Goal: Navigation & Orientation: Find specific page/section

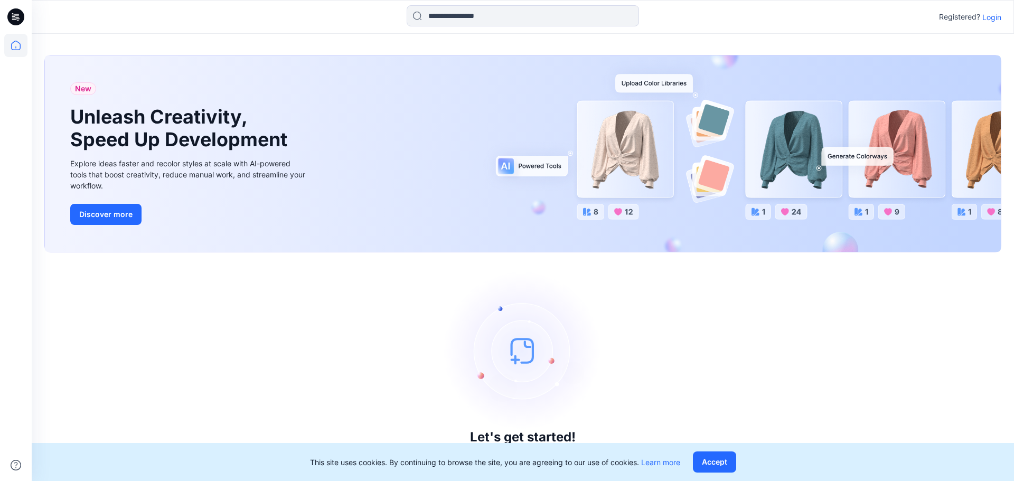
click at [986, 15] on p "Login" at bounding box center [991, 17] width 19 height 11
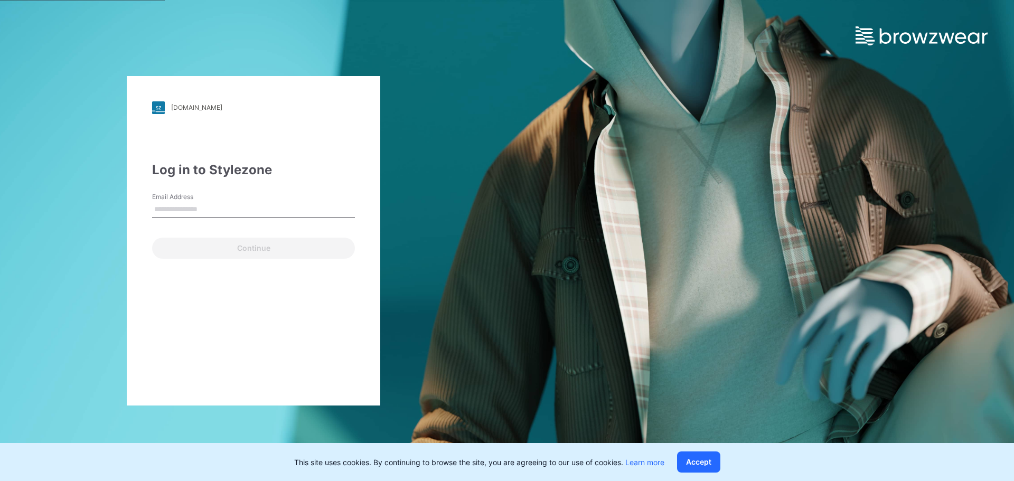
type input "**********"
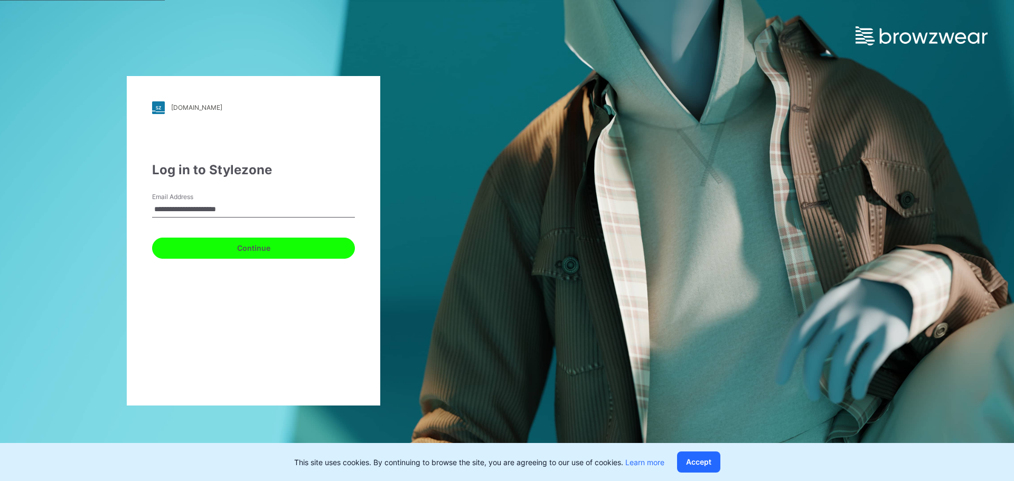
click at [256, 242] on button "Continue" at bounding box center [253, 248] width 203 height 21
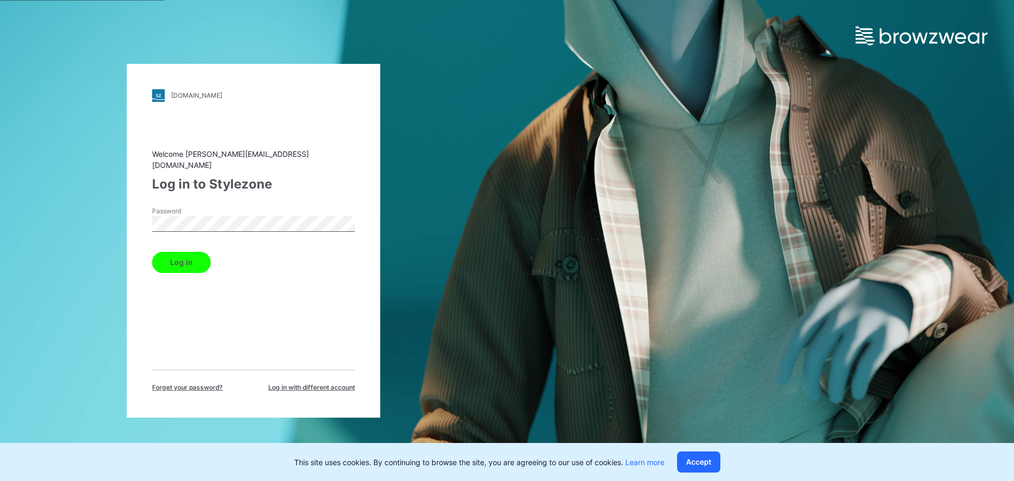
click at [194, 252] on button "Log in" at bounding box center [181, 262] width 59 height 21
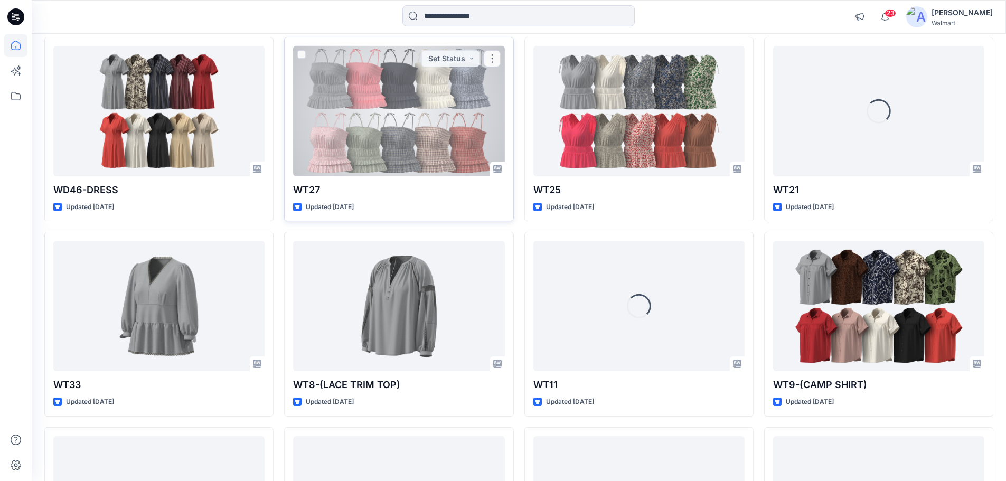
scroll to position [714, 0]
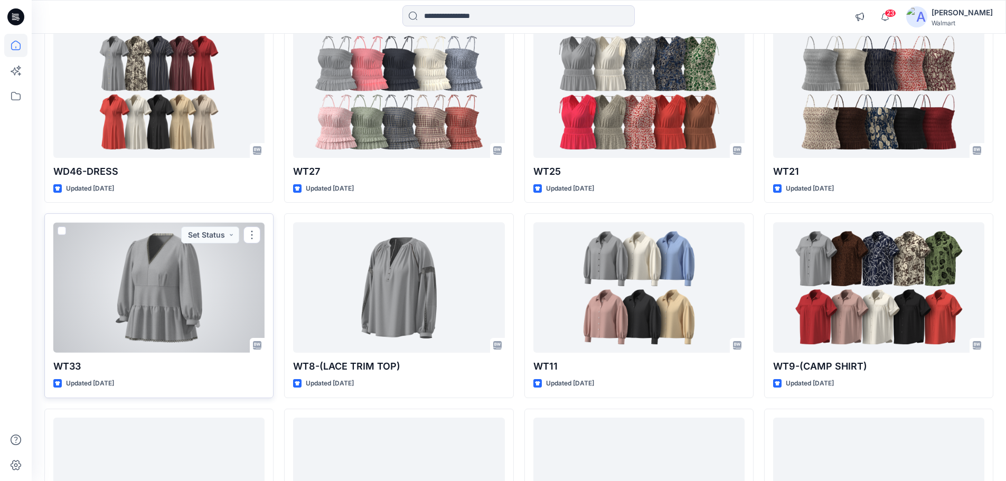
click at [144, 290] on div at bounding box center [158, 287] width 211 height 130
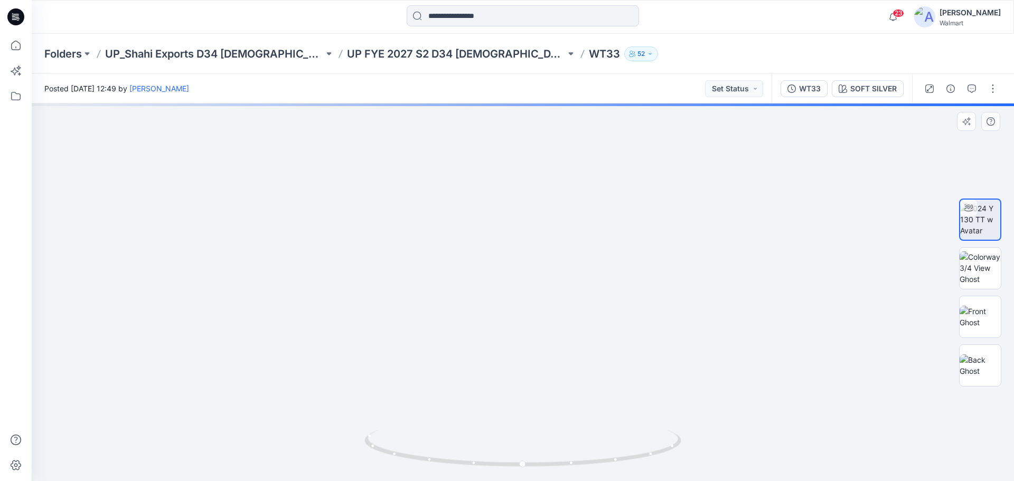
drag, startPoint x: 495, startPoint y: 286, endPoint x: 494, endPoint y: 295, distance: 9.0
click at [494, 295] on img at bounding box center [522, 78] width 1252 height 806
drag, startPoint x: 585, startPoint y: 466, endPoint x: 449, endPoint y: 452, distance: 136.4
click at [447, 454] on icon at bounding box center [523, 450] width 319 height 40
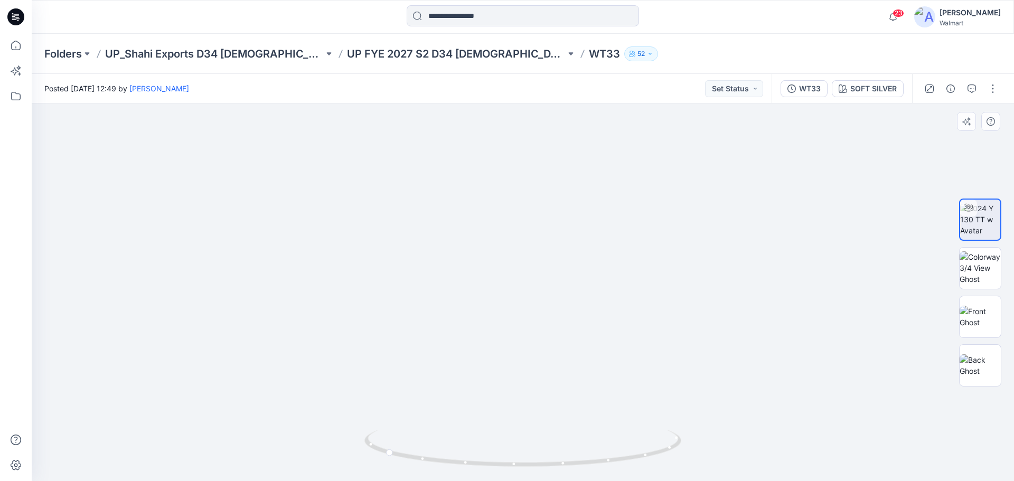
drag, startPoint x: 531, startPoint y: 375, endPoint x: 525, endPoint y: 345, distance: 30.2
click at [525, 345] on img at bounding box center [516, 63] width 1252 height 835
drag, startPoint x: 529, startPoint y: 466, endPoint x: 664, endPoint y: 453, distance: 135.8
click at [664, 453] on icon at bounding box center [523, 450] width 319 height 40
drag, startPoint x: 495, startPoint y: 336, endPoint x: 478, endPoint y: 298, distance: 41.9
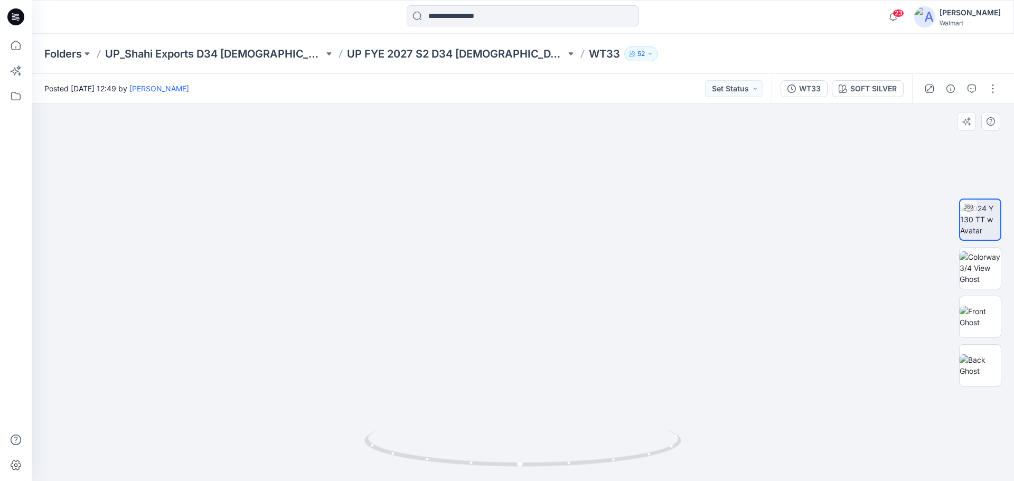
click at [478, 298] on img at bounding box center [497, 38] width 1252 height 885
click at [987, 276] on img at bounding box center [979, 267] width 41 height 33
click at [976, 308] on img at bounding box center [979, 317] width 41 height 22
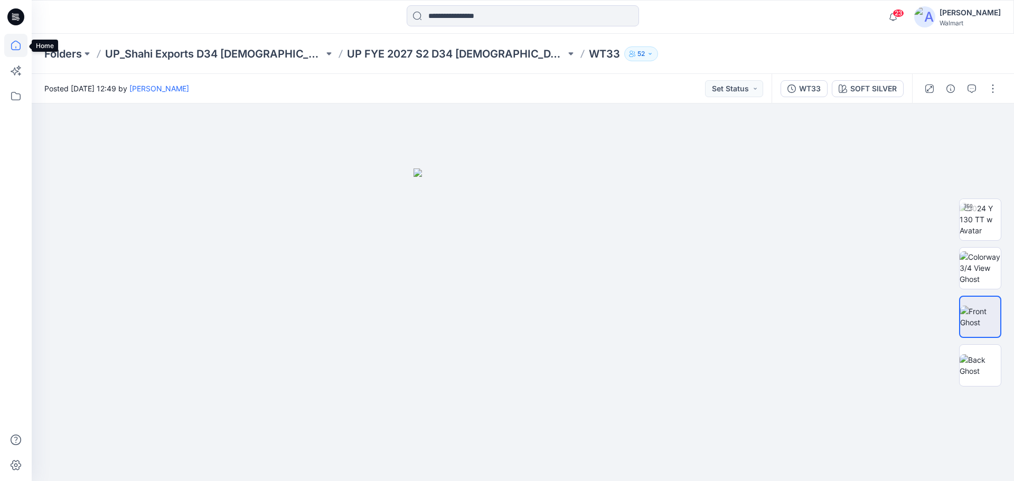
click at [23, 45] on icon at bounding box center [15, 45] width 23 height 23
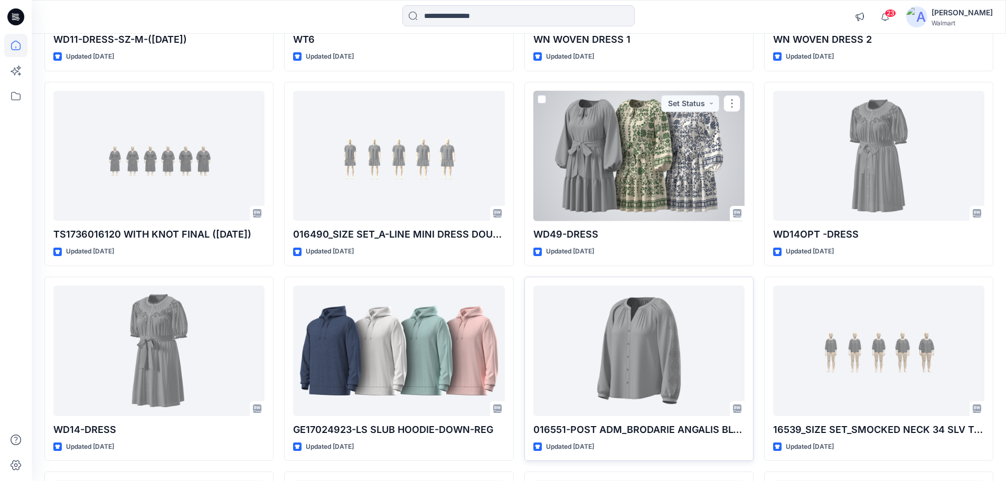
scroll to position [264, 0]
